Goal: Task Accomplishment & Management: Use online tool/utility

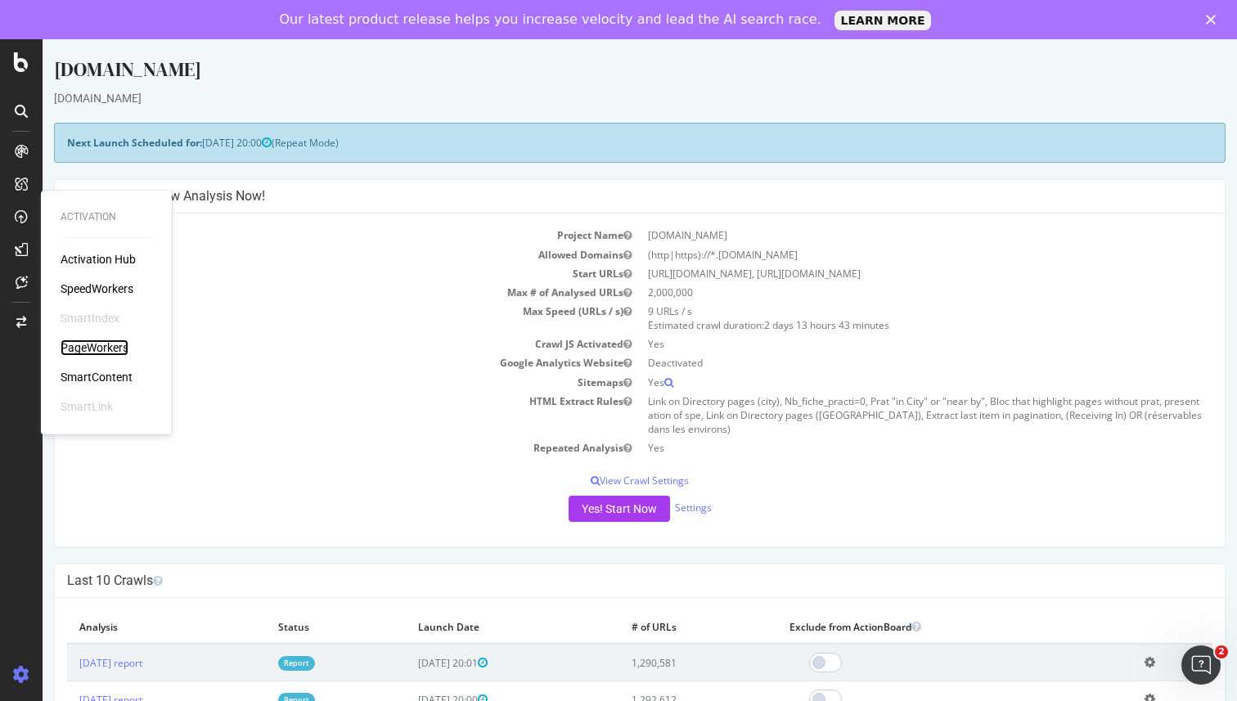
click at [93, 345] on div "PageWorkers" at bounding box center [95, 347] width 68 height 16
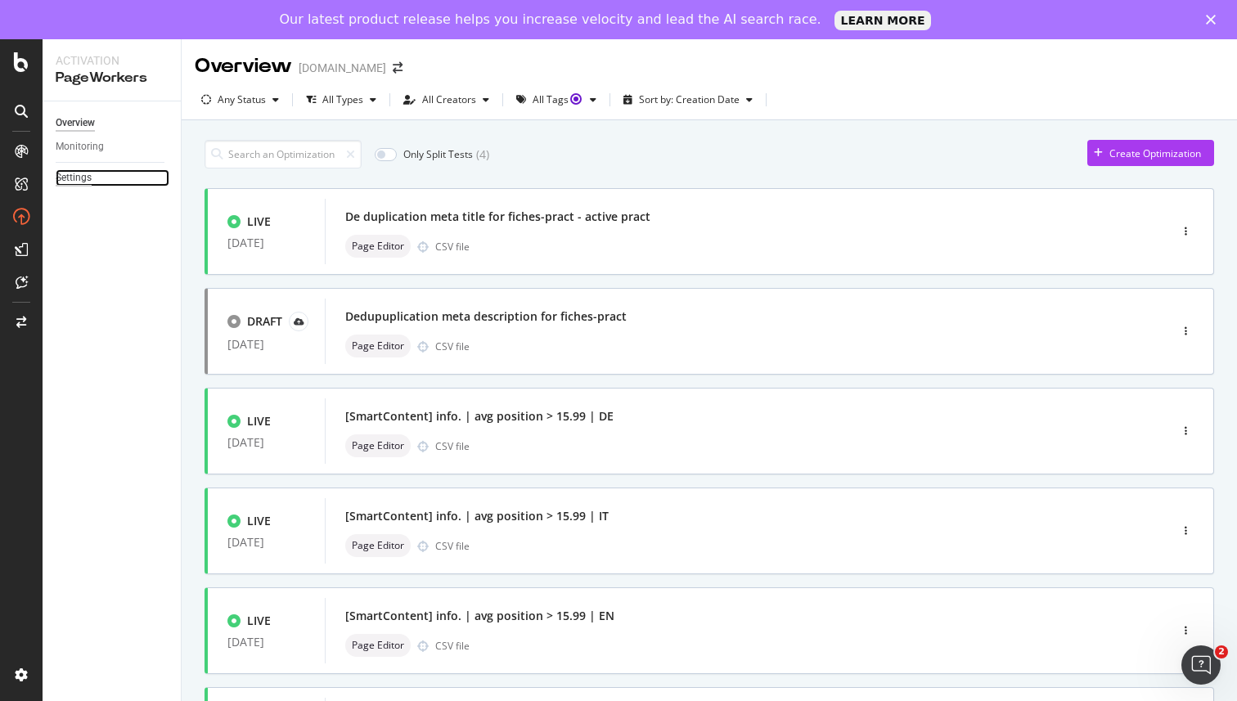
click at [80, 178] on div "Settings" at bounding box center [74, 177] width 36 height 17
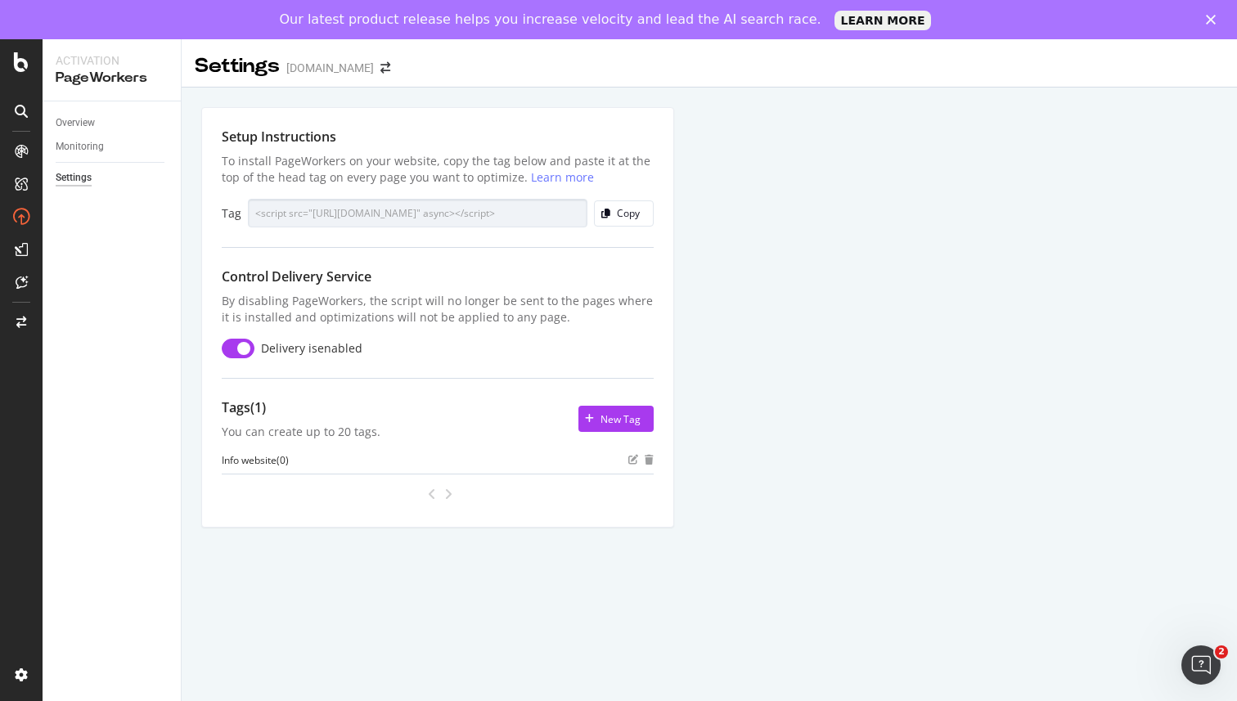
click at [231, 169] on div "To install PageWorkers on your website, copy the tag below and paste it at the …" at bounding box center [438, 169] width 432 height 33
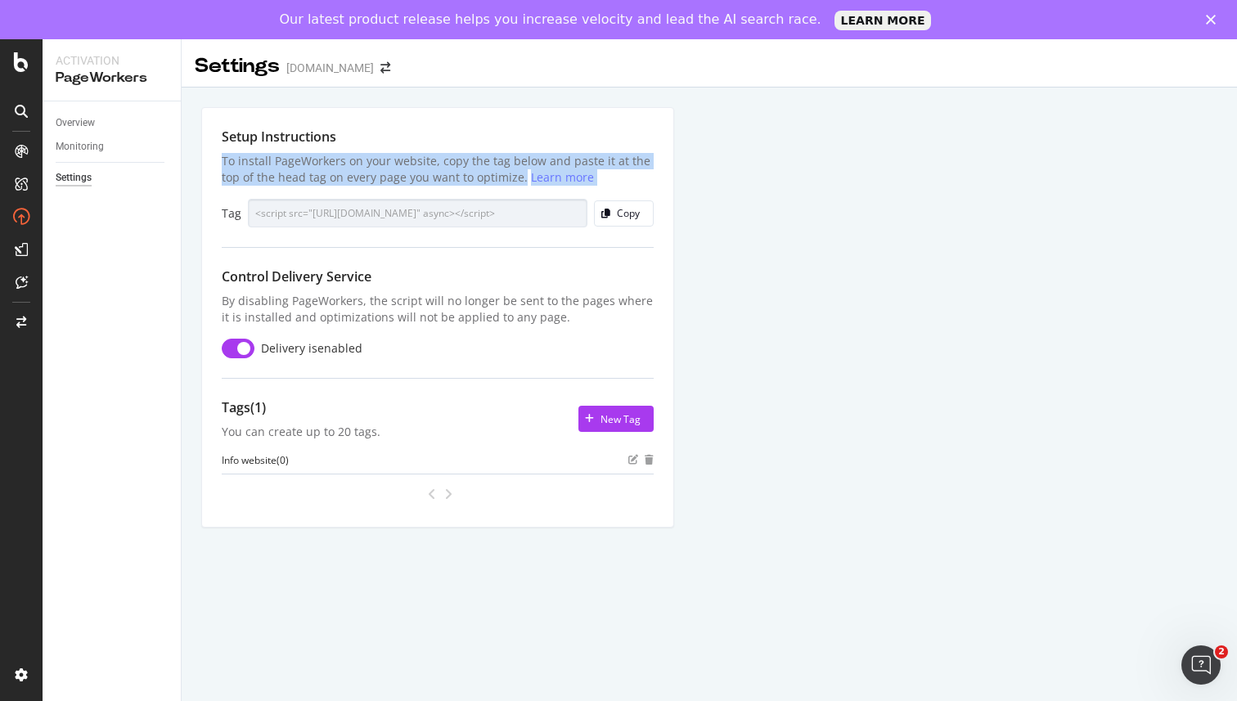
click at [231, 169] on div "To install PageWorkers on your website, copy the tag below and paste it at the …" at bounding box center [438, 169] width 432 height 33
click at [304, 165] on div "To install PageWorkers on your website, copy the tag below and paste it at the …" at bounding box center [438, 169] width 432 height 33
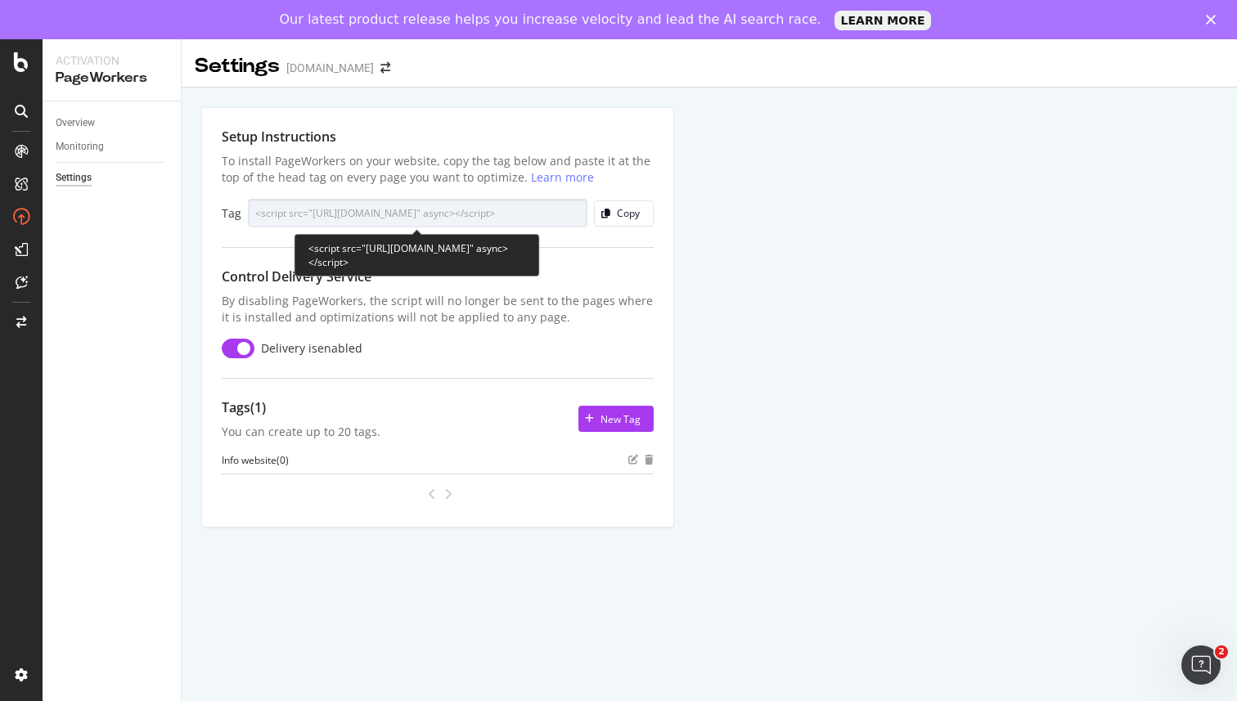
click at [366, 260] on div "<script src="[URL][DOMAIN_NAME]" async></script>" at bounding box center [416, 255] width 245 height 43
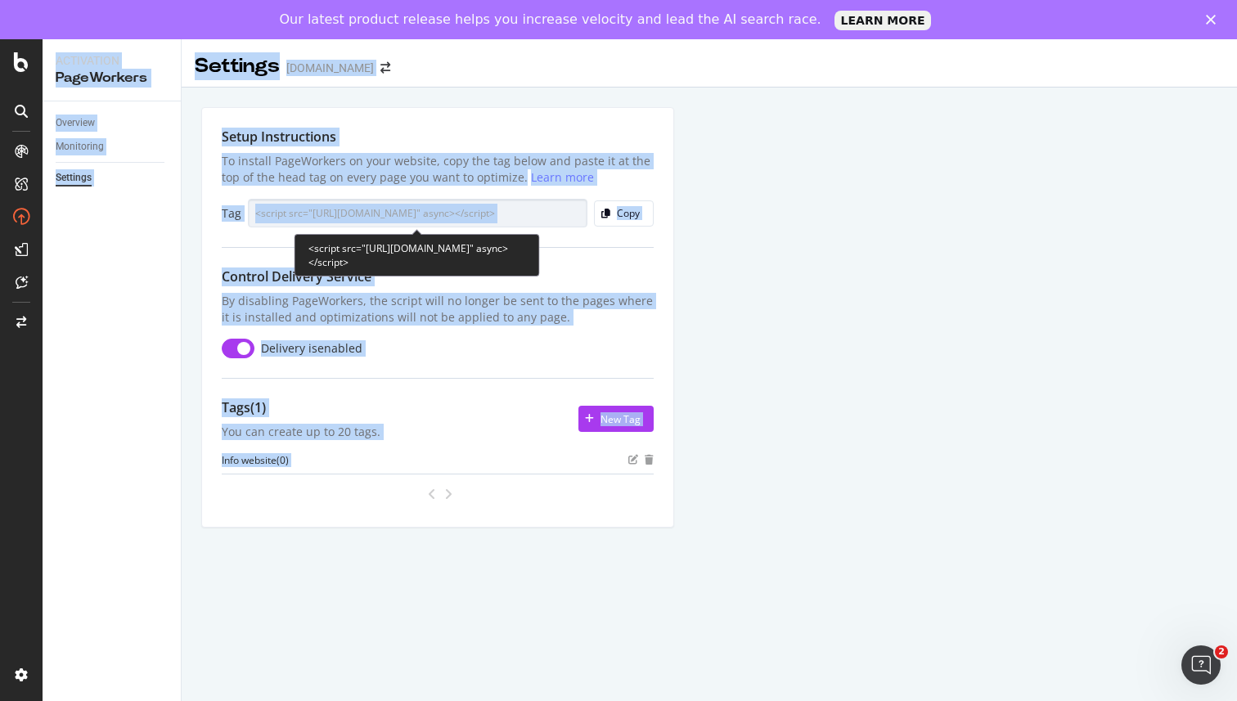
click at [366, 260] on div "<script src="[URL][DOMAIN_NAME]" async></script>" at bounding box center [416, 255] width 245 height 43
copy div "tags"
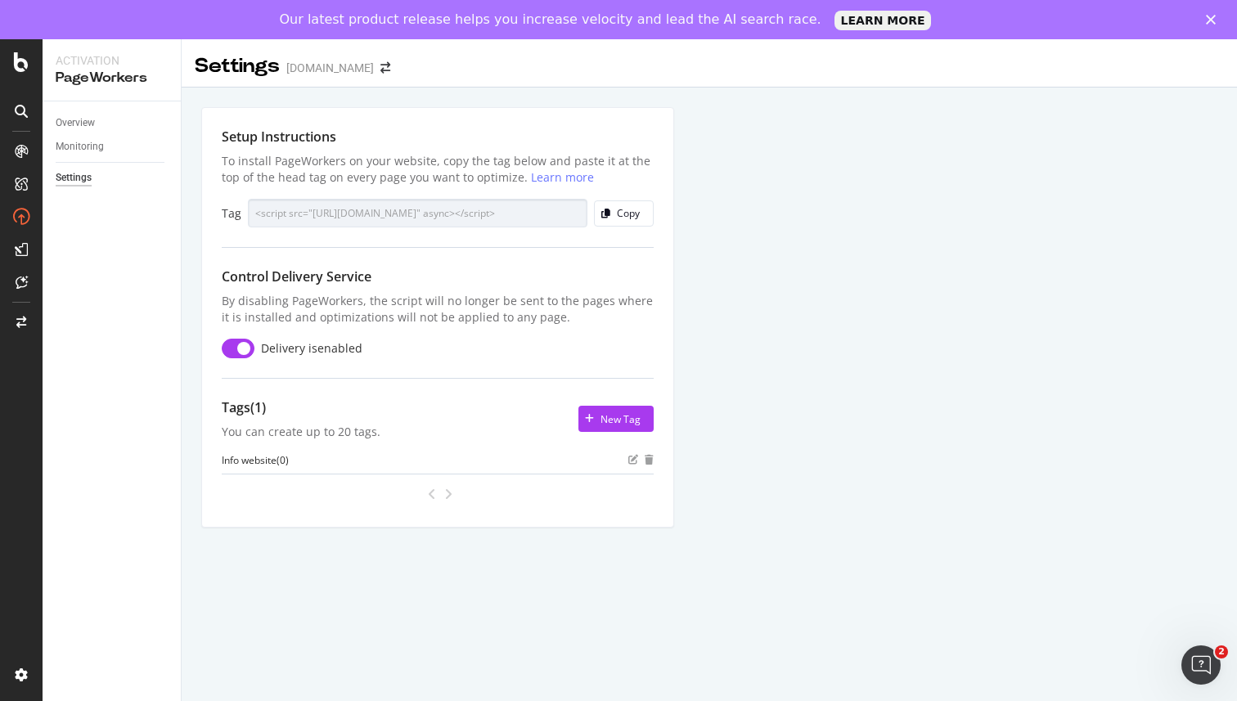
click at [762, 274] on div "Setup Instructions To install PageWorkers on your website, copy the tag below a…" at bounding box center [709, 336] width 1055 height 497
click at [82, 346] on div "PageWorkers" at bounding box center [95, 347] width 68 height 16
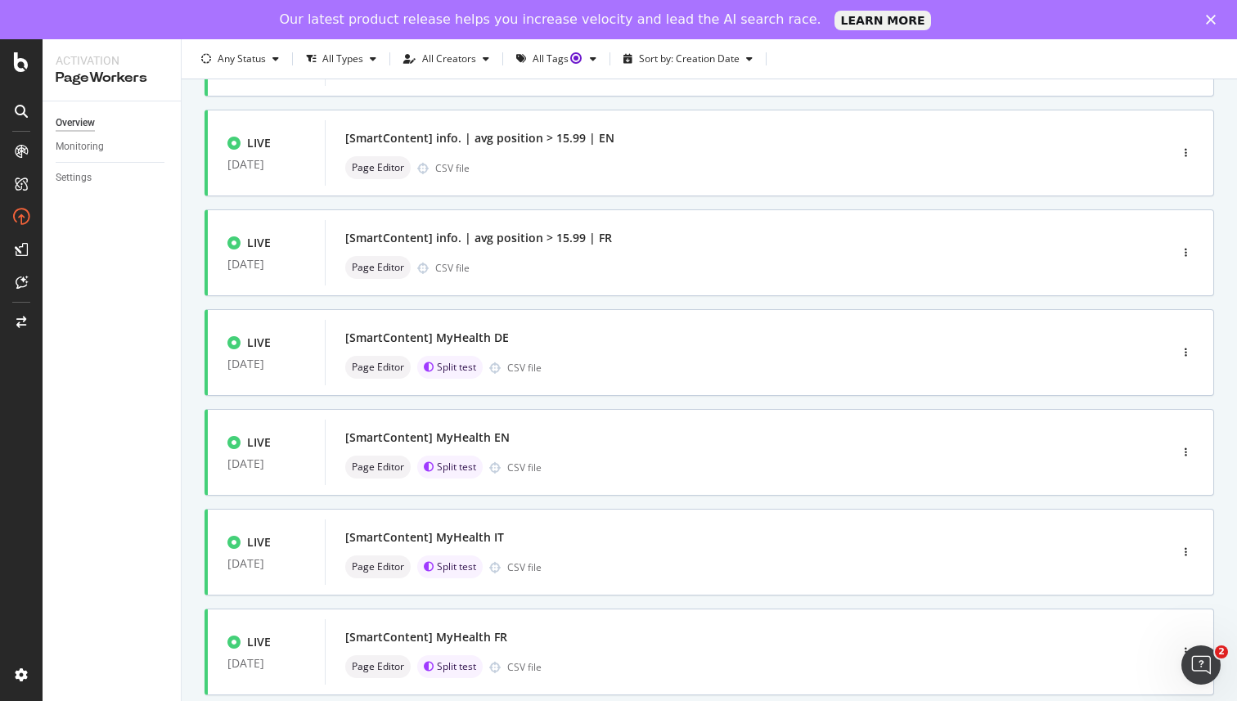
scroll to position [538, 0]
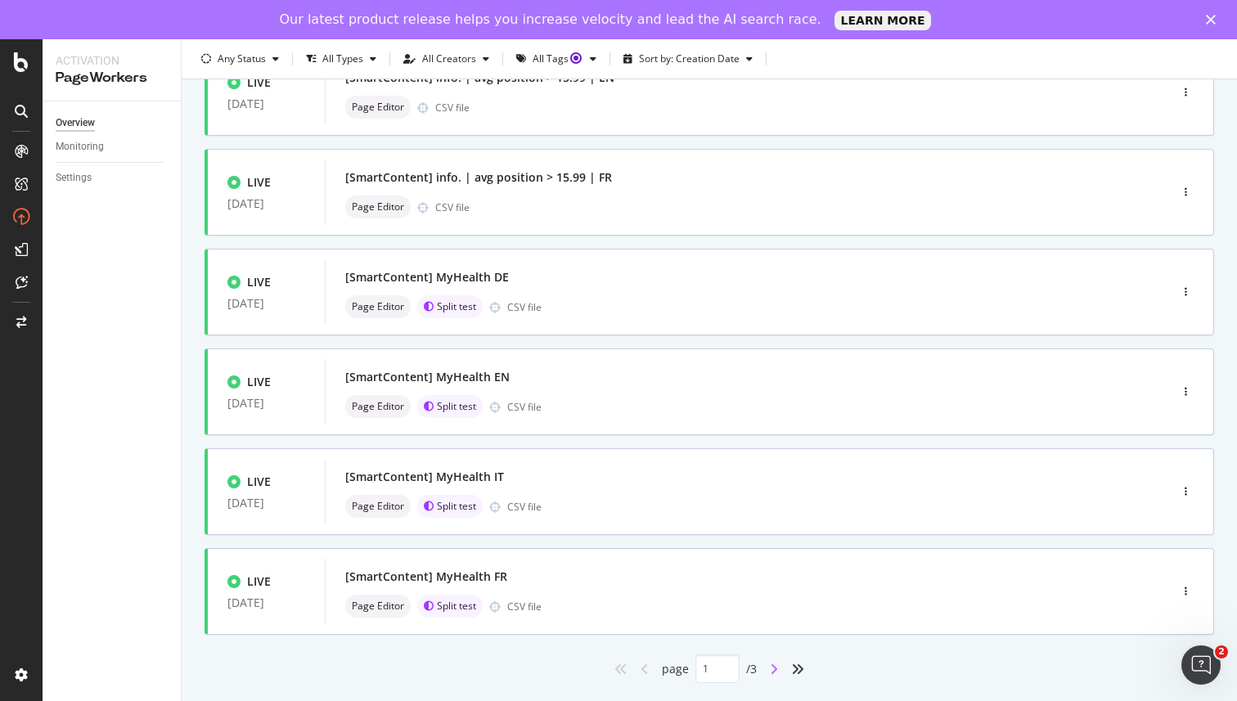
click at [773, 670] on icon "angle-right" at bounding box center [774, 669] width 8 height 13
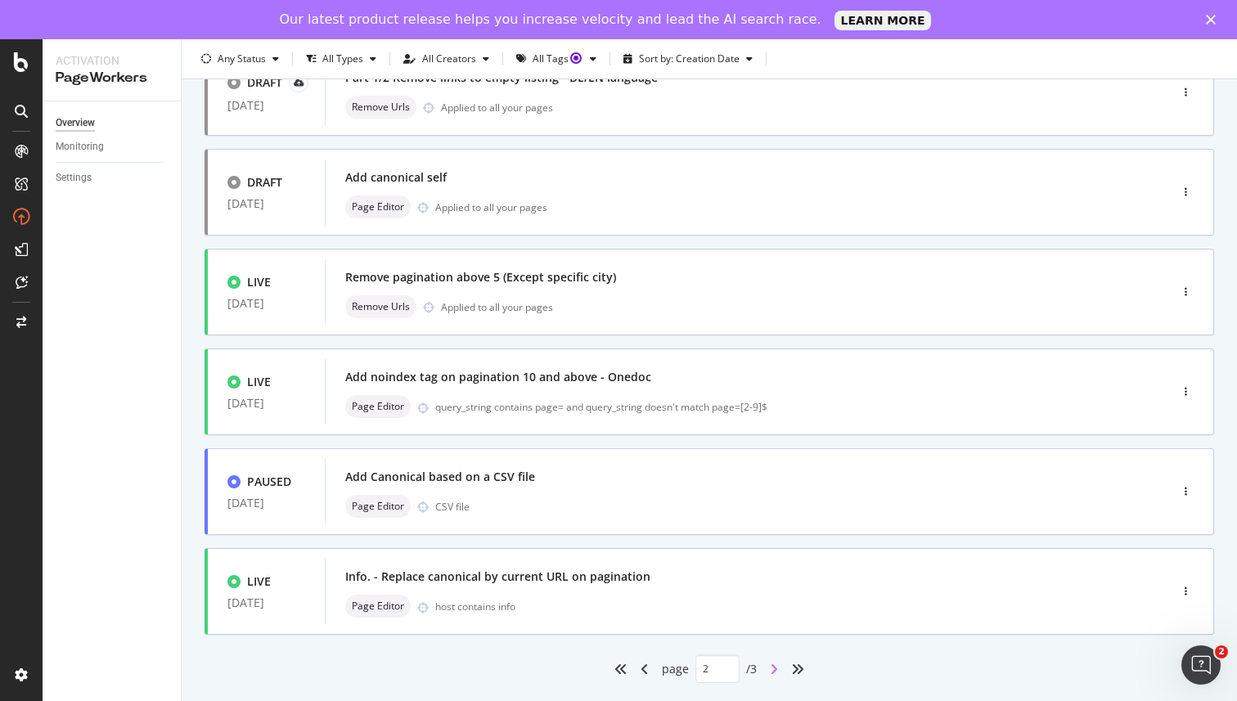
click at [778, 667] on icon "angle-right" at bounding box center [774, 669] width 8 height 13
type input "3"
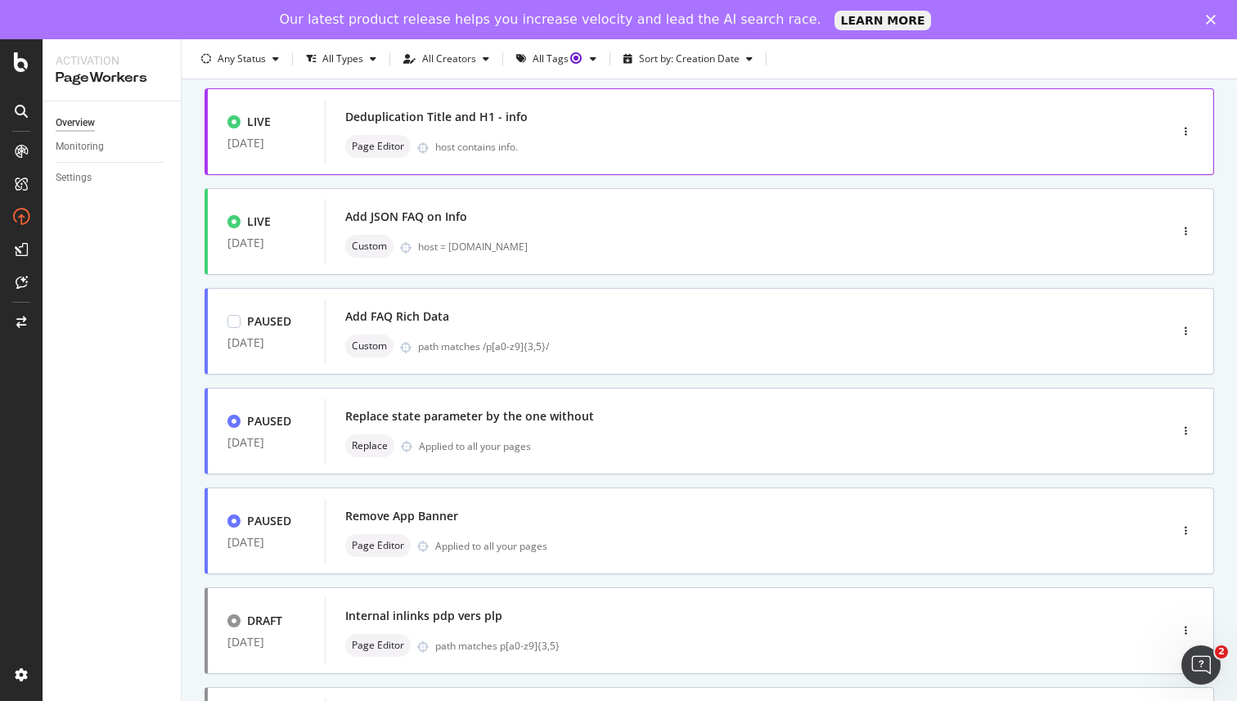
scroll to position [0, 0]
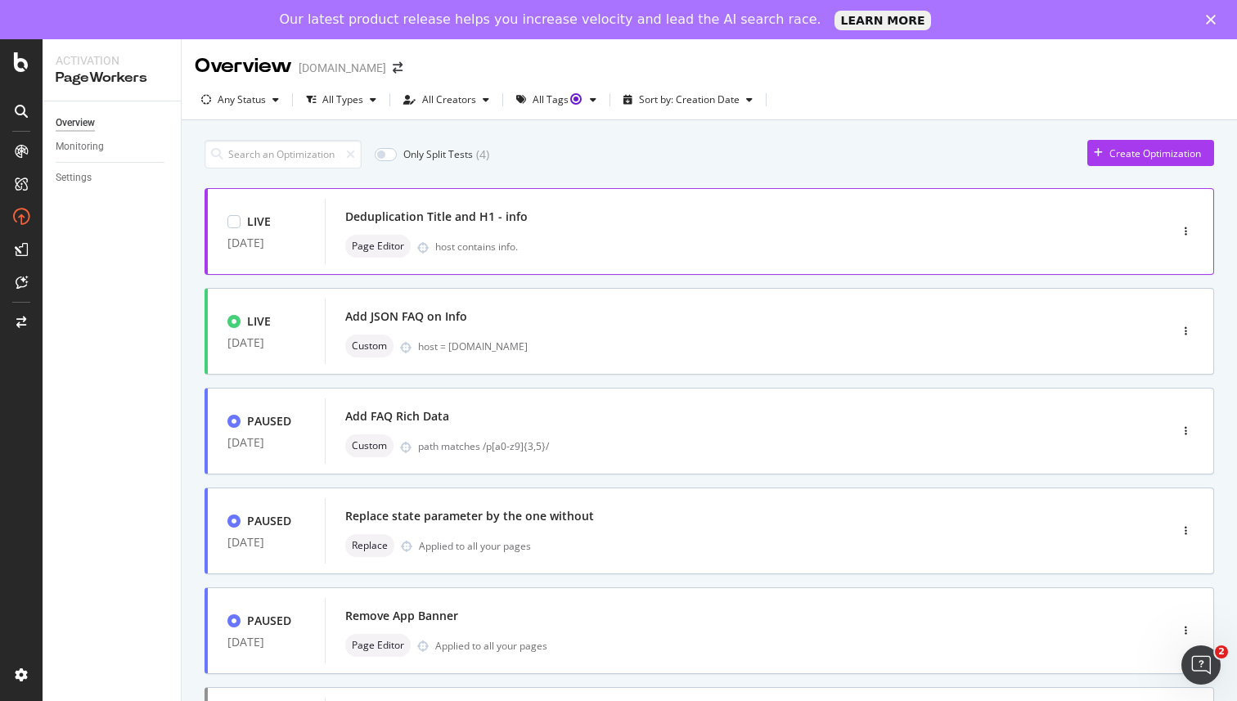
click at [453, 218] on div "Deduplication Title and H1 - info" at bounding box center [436, 217] width 182 height 16
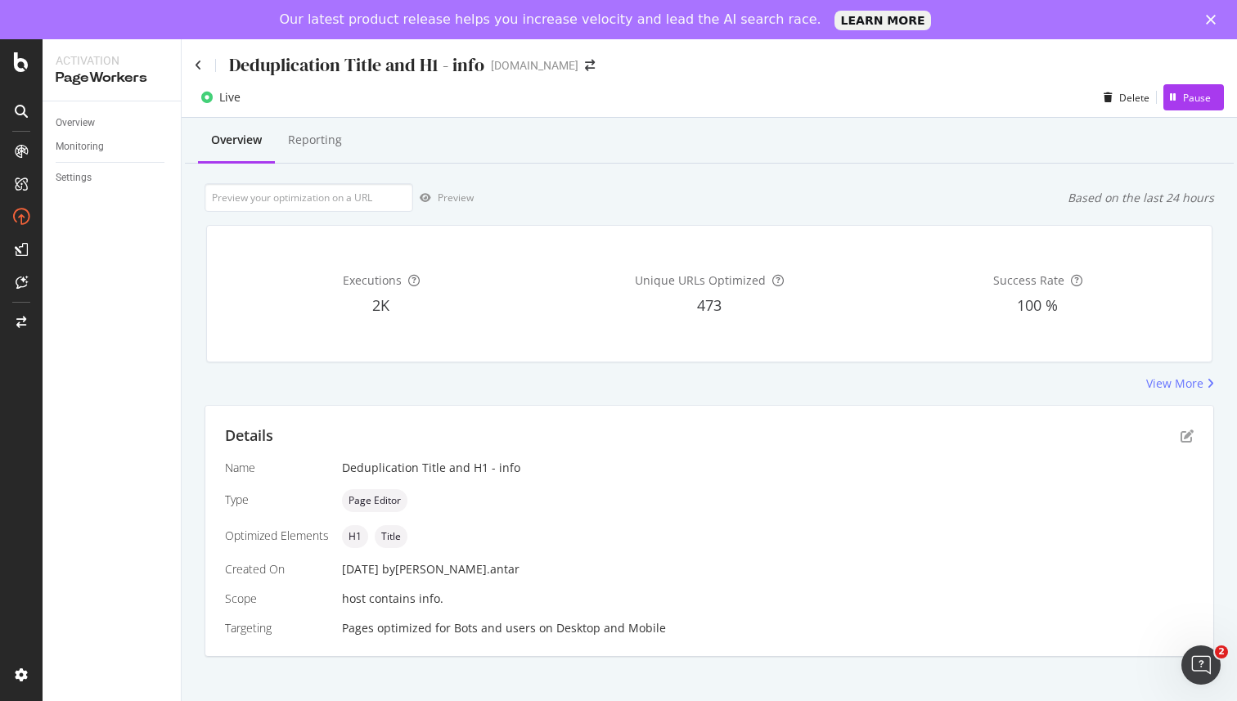
click at [601, 384] on div "View More" at bounding box center [708, 383] width 1009 height 16
drag, startPoint x: 342, startPoint y: 631, endPoint x: 683, endPoint y: 627, distance: 341.1
click at [683, 627] on div "Pages optimized for Bots and users on Desktop and Mobile" at bounding box center [768, 628] width 852 height 16
click at [312, 139] on div "Reporting" at bounding box center [315, 140] width 54 height 16
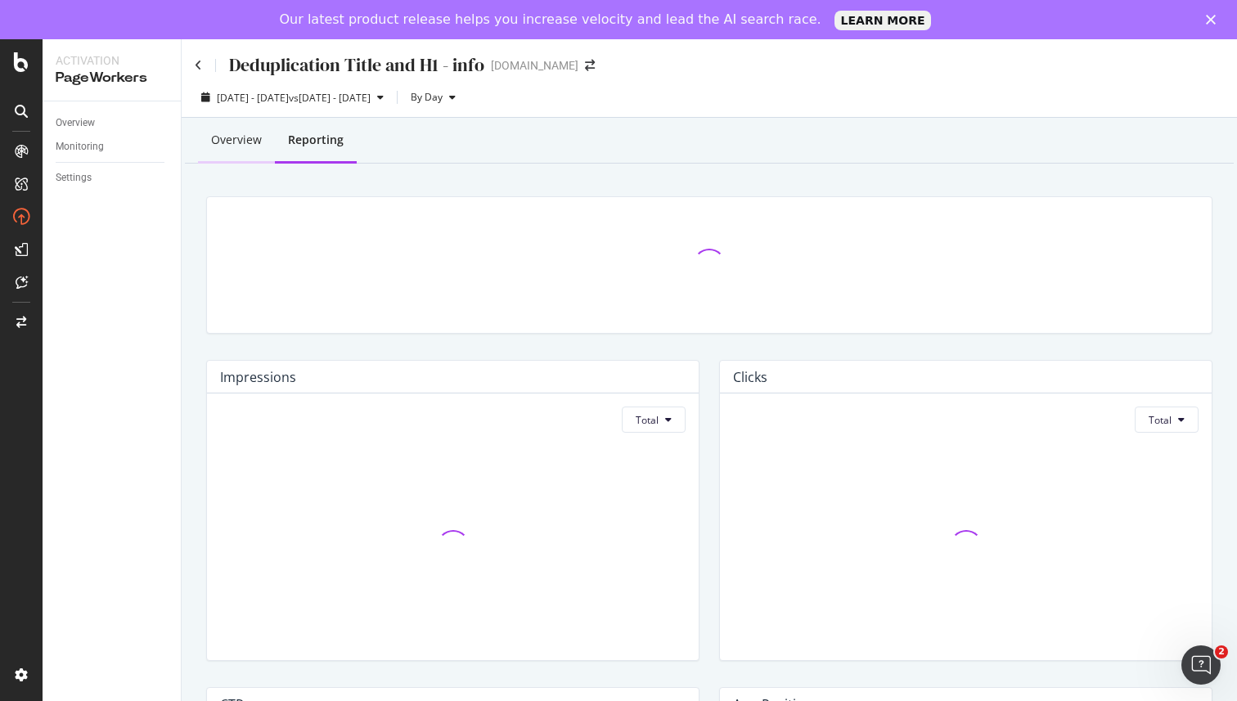
click at [231, 142] on div "Overview" at bounding box center [236, 140] width 51 height 16
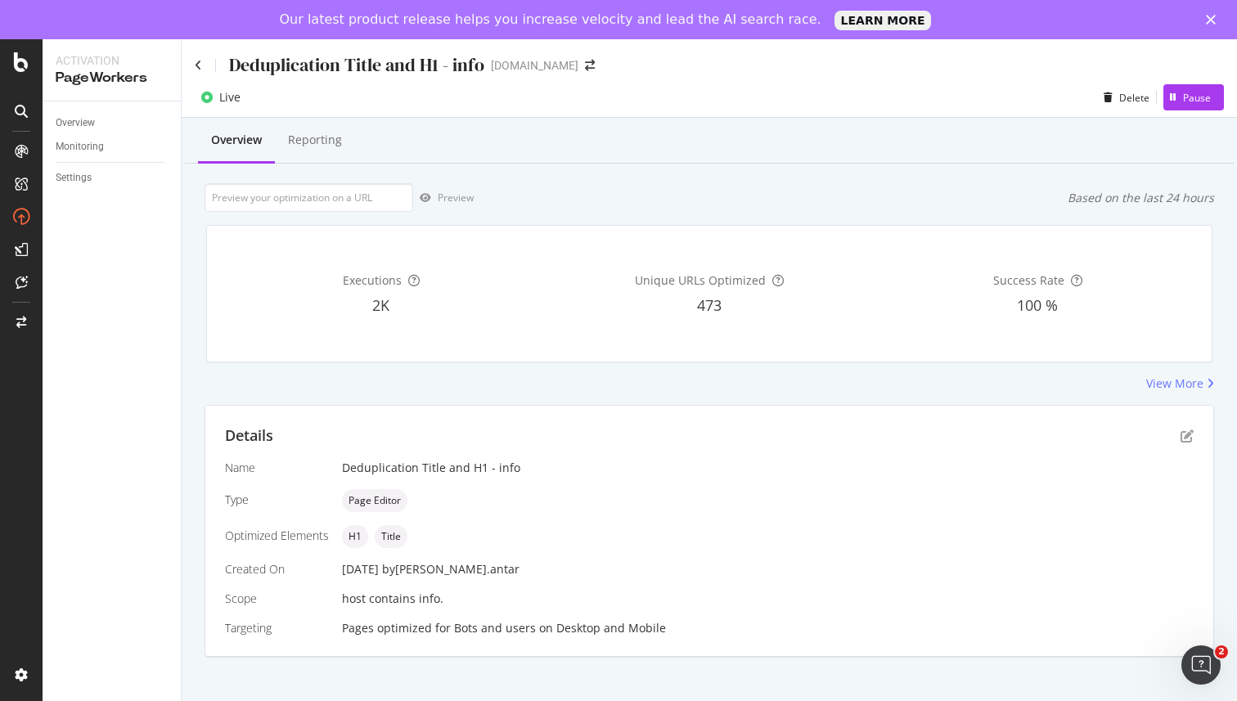
click at [447, 66] on div "Deduplication Title and H1 - info" at bounding box center [356, 64] width 255 height 25
click at [1189, 434] on icon "pen-to-square" at bounding box center [1186, 435] width 13 height 13
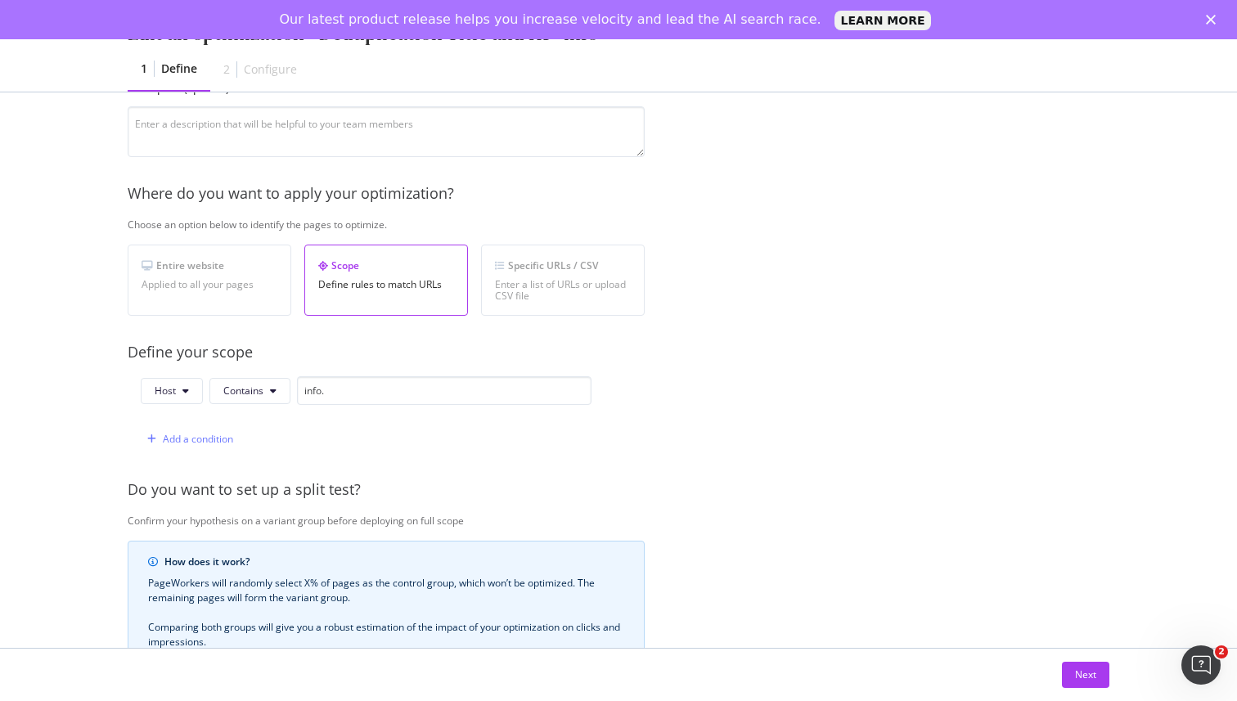
scroll to position [193, 0]
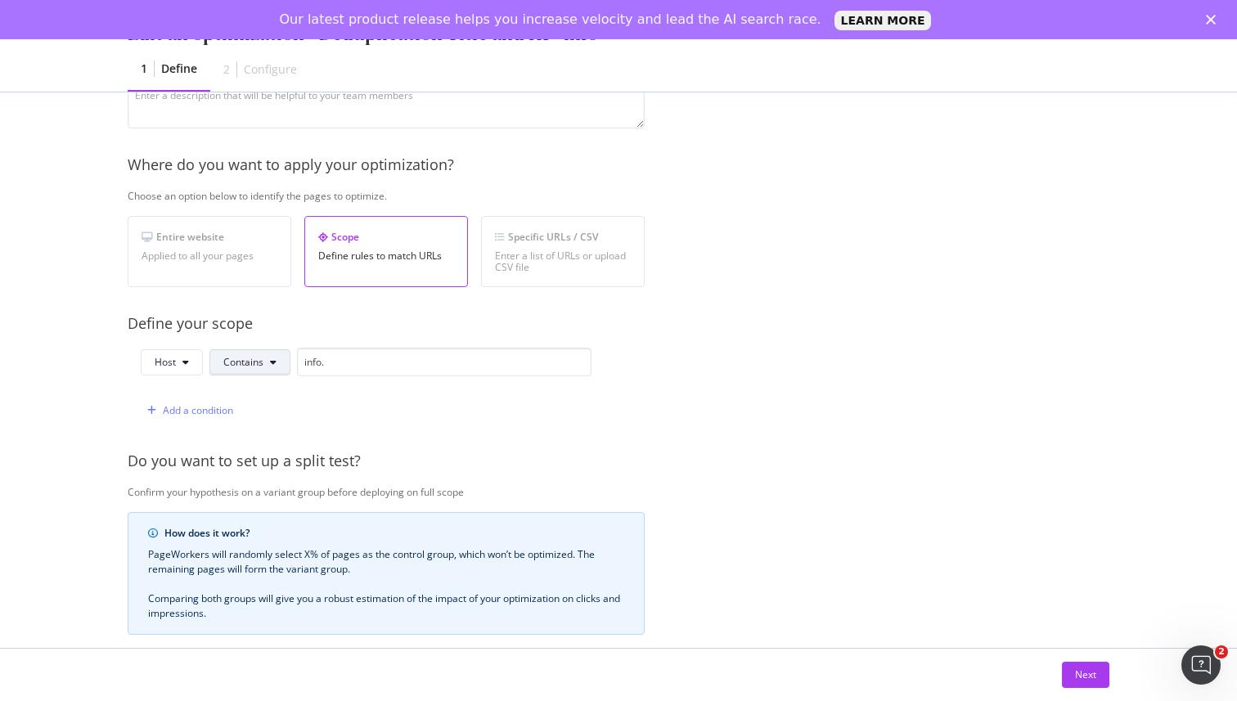
click at [274, 362] on icon "modal" at bounding box center [273, 362] width 7 height 10
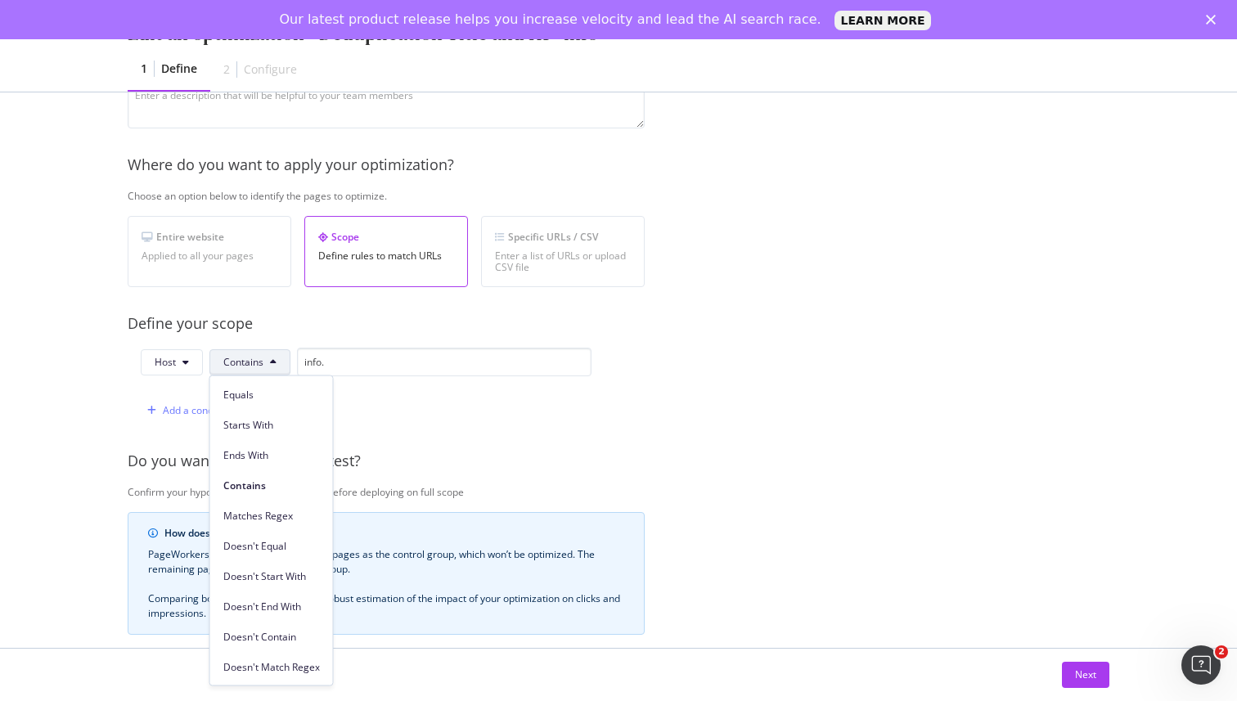
click at [274, 362] on icon "modal" at bounding box center [273, 362] width 7 height 10
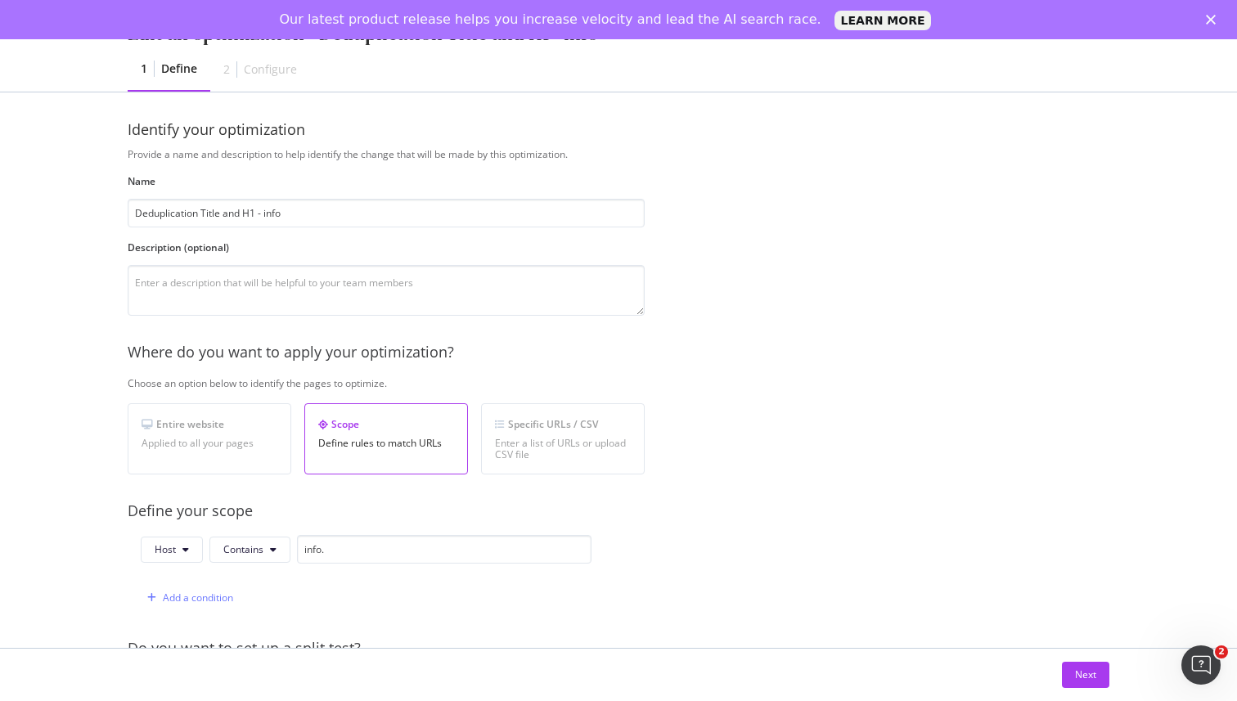
scroll to position [0, 0]
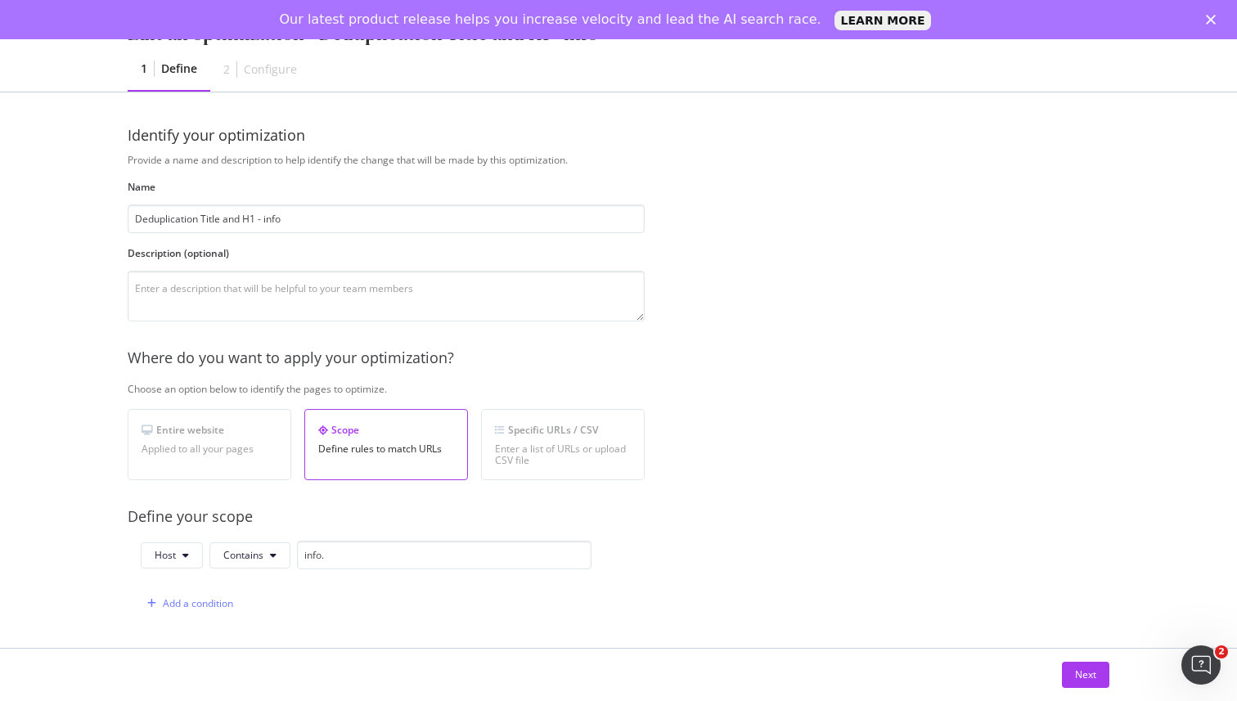
click at [271, 73] on div "Configure" at bounding box center [270, 69] width 53 height 16
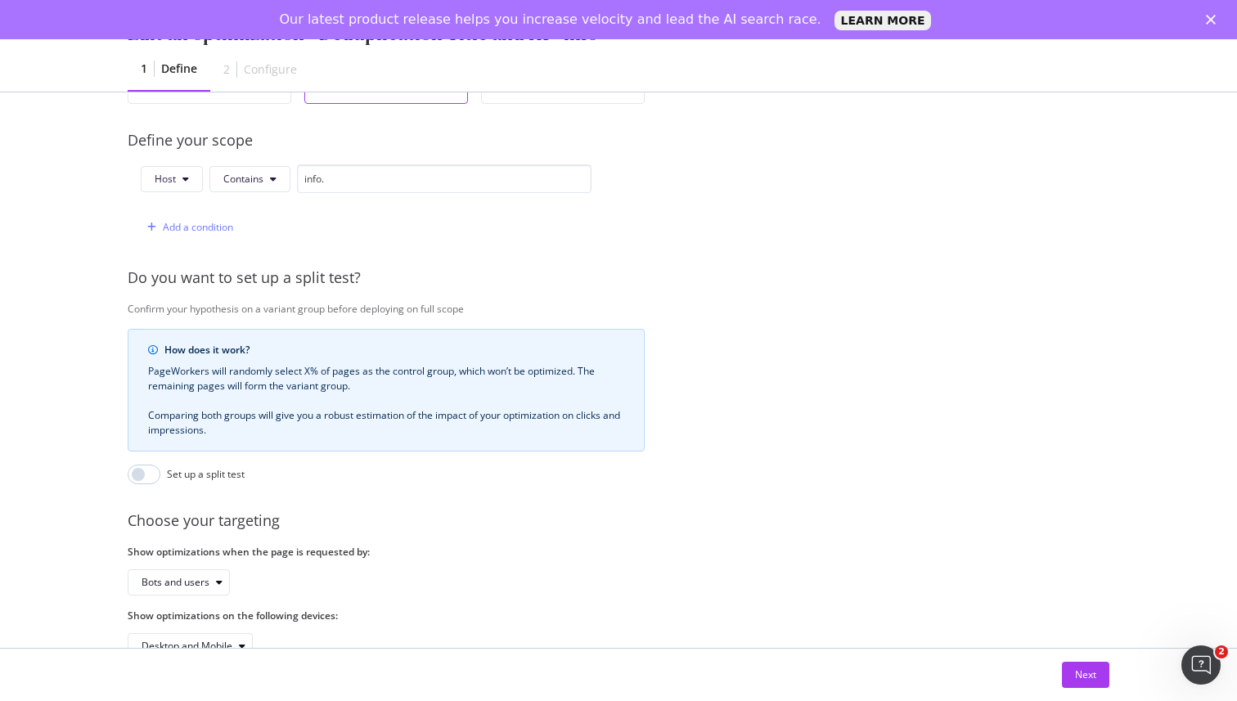
scroll to position [420, 0]
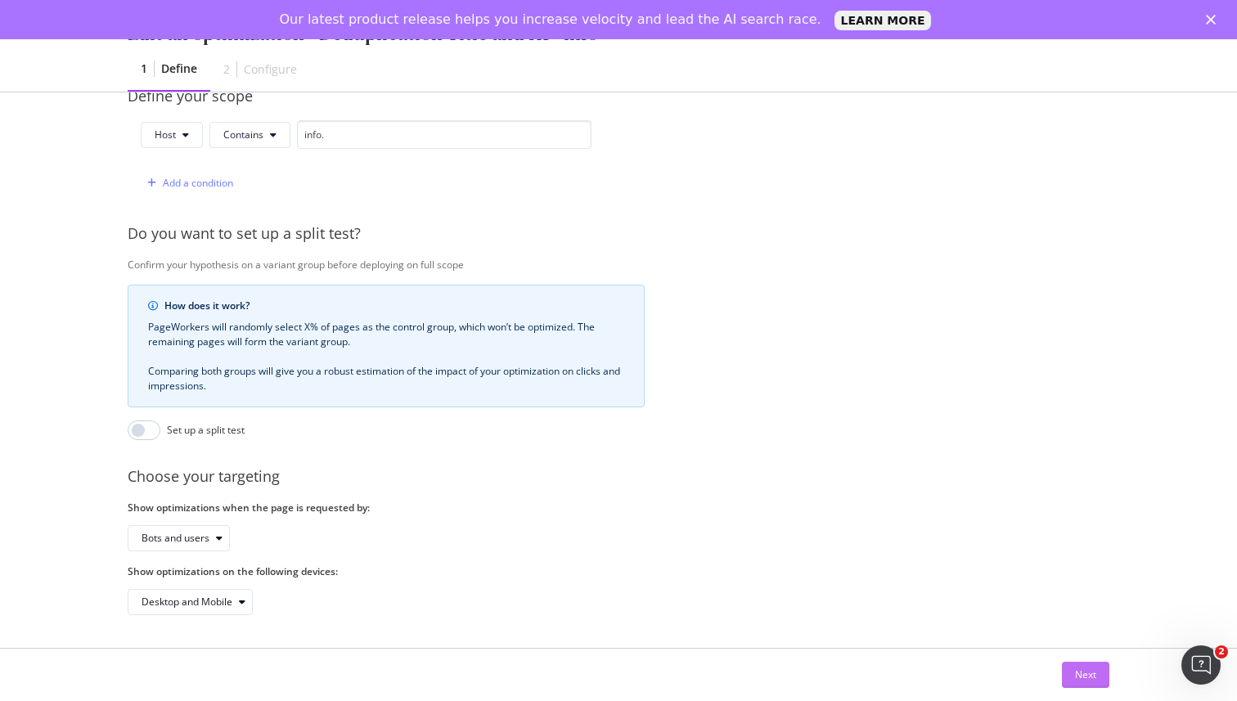
click at [1090, 674] on div "Next" at bounding box center [1085, 674] width 21 height 14
